Goal: Task Accomplishment & Management: Manage account settings

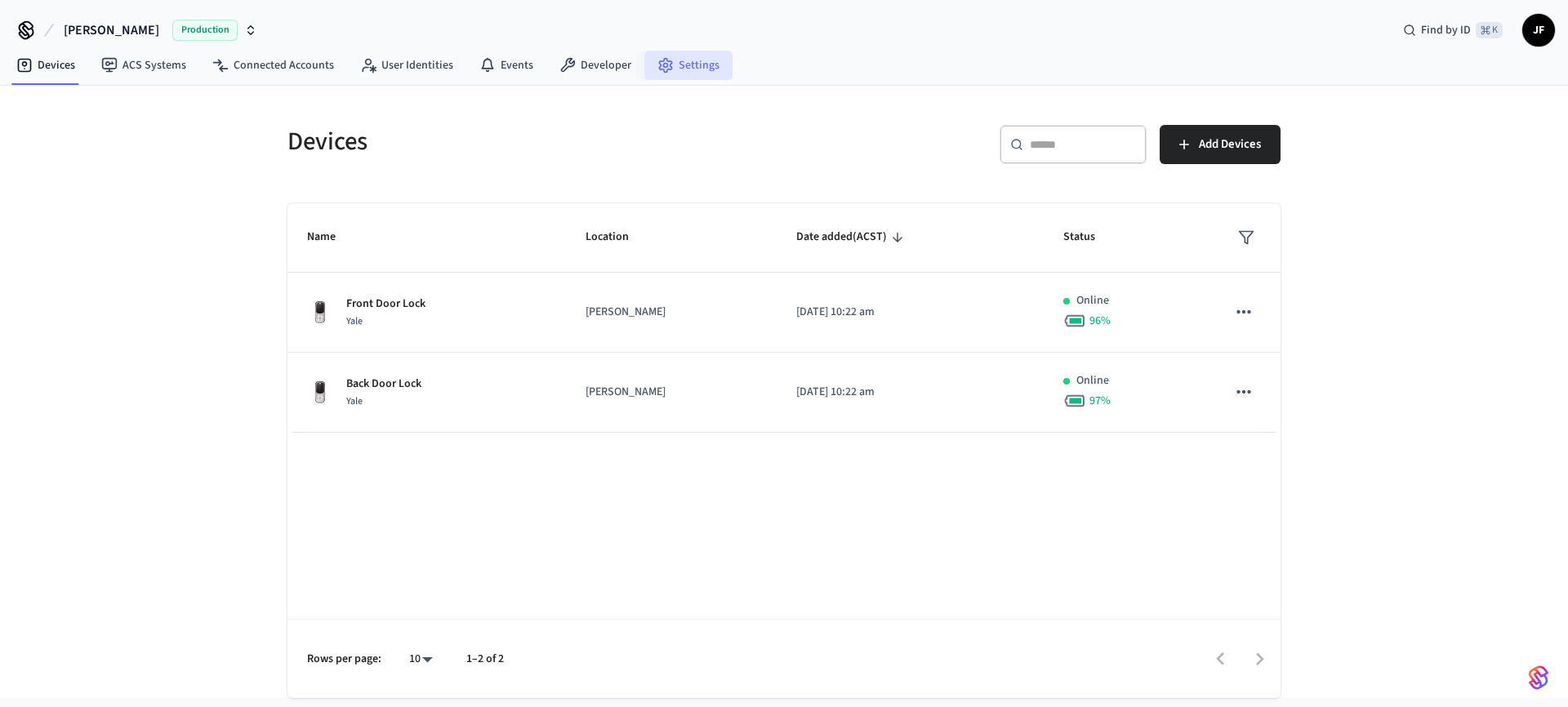
click at [700, 68] on link "Settings" at bounding box center [688, 65] width 88 height 30
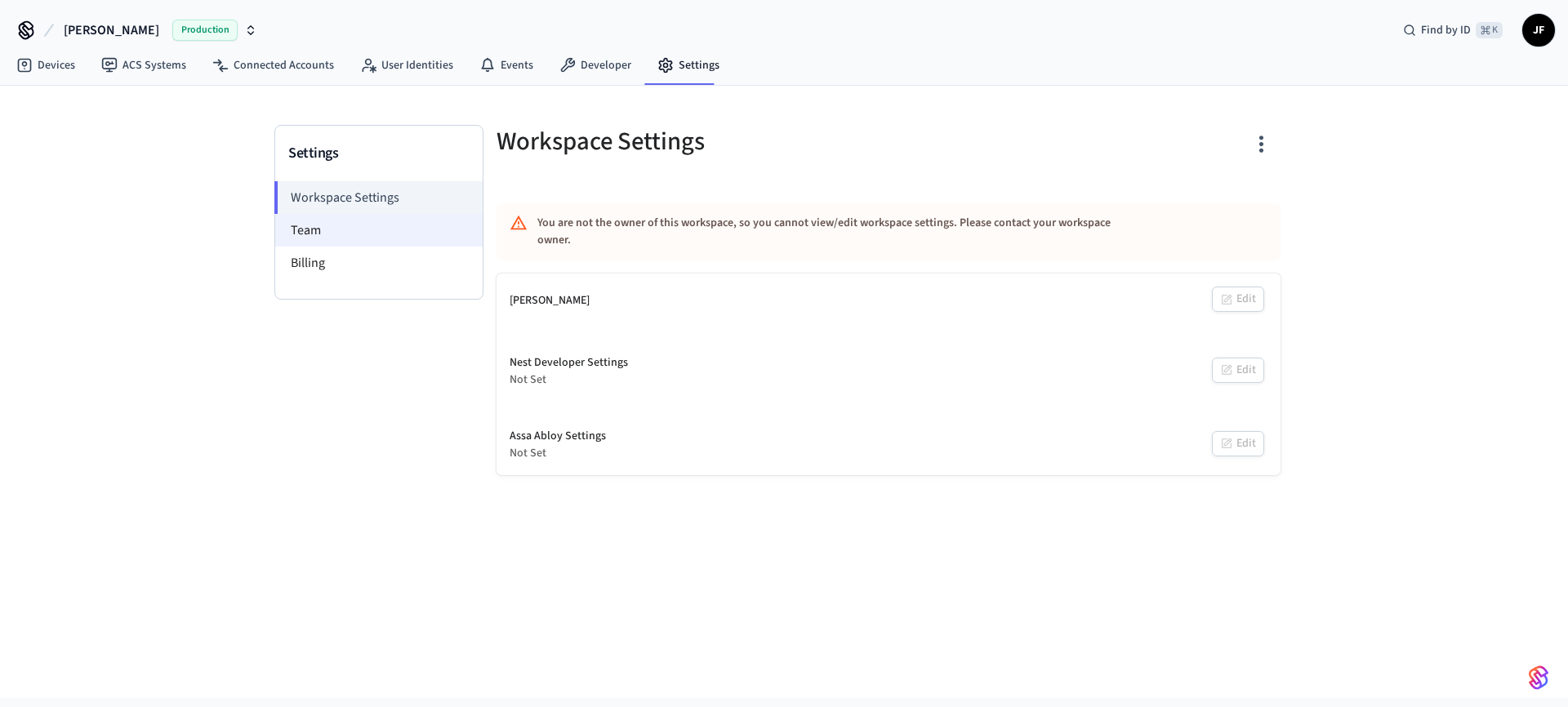
click at [305, 224] on li "Team" at bounding box center [379, 230] width 207 height 32
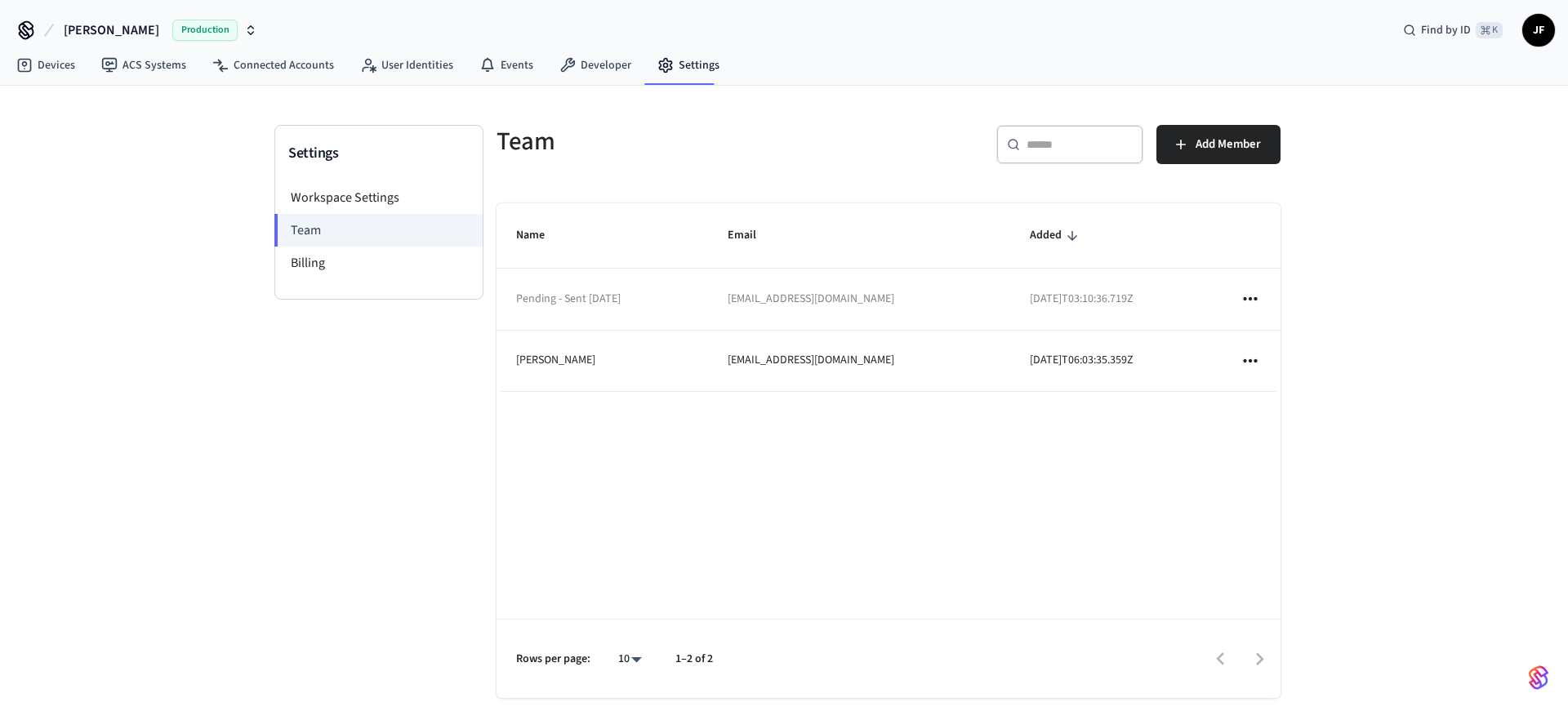
click at [1250, 301] on icon "sticky table" at bounding box center [1250, 299] width 22 height 22
click at [1302, 341] on li "Resend Invite" at bounding box center [1309, 345] width 113 height 44
